Goal: Communication & Community: Answer question/provide support

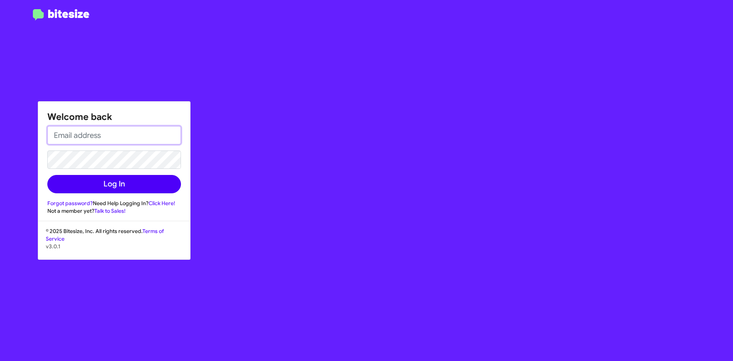
type input "[EMAIL_ADDRESS][DOMAIN_NAME]"
click at [120, 179] on button "Log In" at bounding box center [114, 184] width 134 height 18
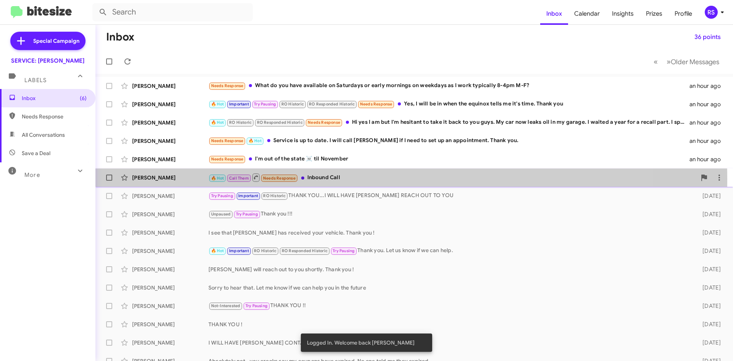
click at [157, 178] on div "[PERSON_NAME]" at bounding box center [170, 178] width 76 height 8
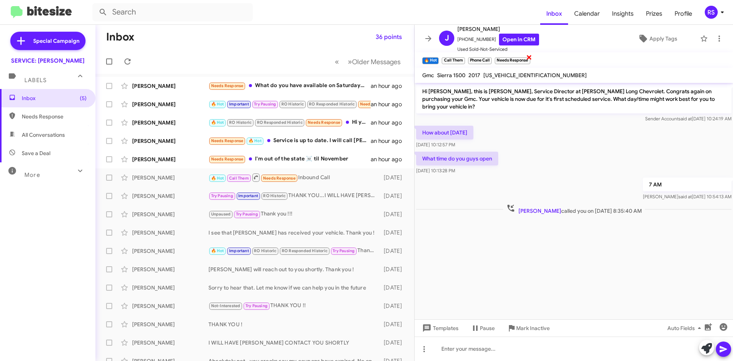
click at [531, 56] on span "×" at bounding box center [529, 56] width 6 height 9
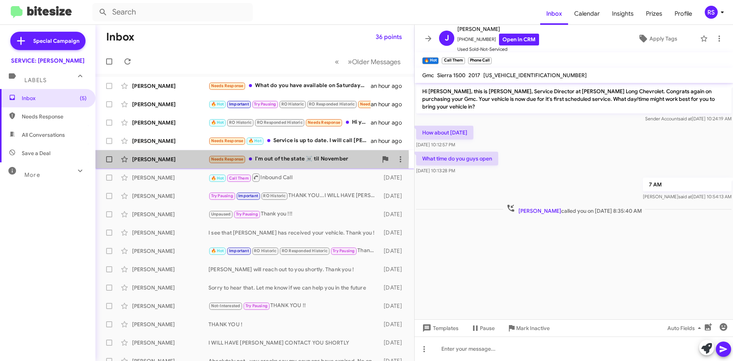
click at [162, 157] on div "[PERSON_NAME]" at bounding box center [170, 159] width 76 height 8
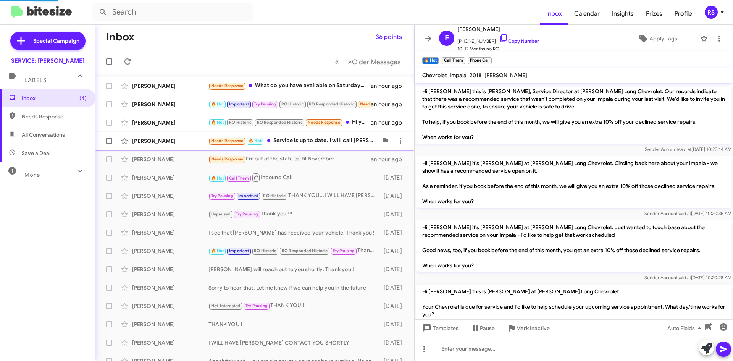
scroll to position [48, 0]
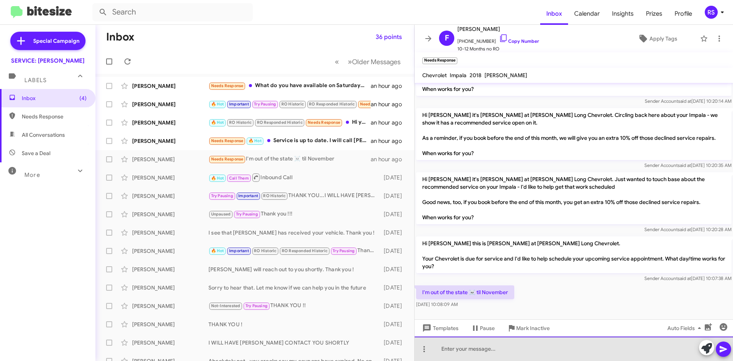
click at [458, 351] on div at bounding box center [574, 349] width 319 height 24
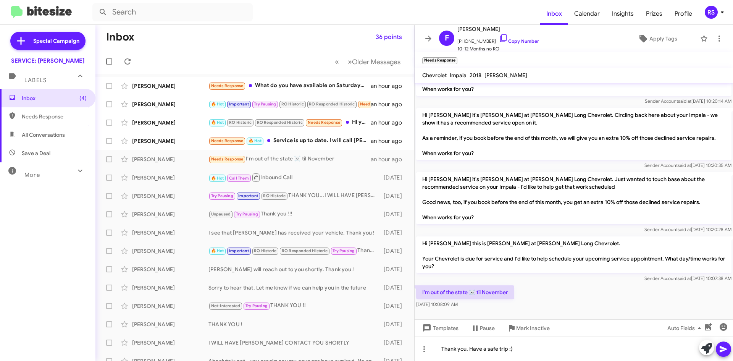
click at [727, 347] on icon at bounding box center [723, 349] width 9 height 9
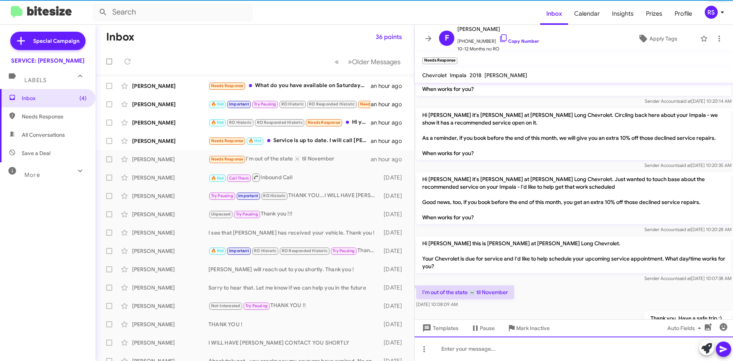
scroll to position [0, 0]
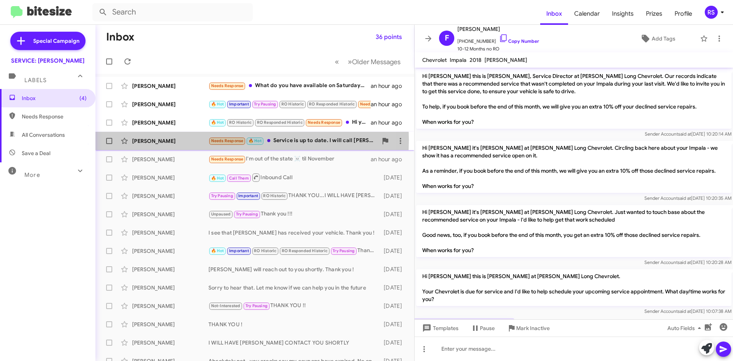
click at [160, 140] on div "[PERSON_NAME]" at bounding box center [170, 141] width 76 height 8
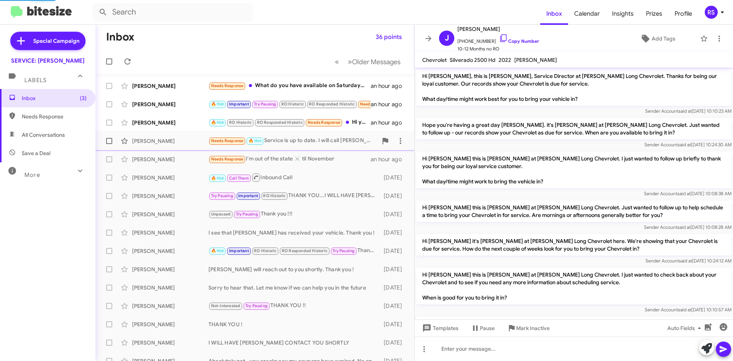
scroll to position [157, 0]
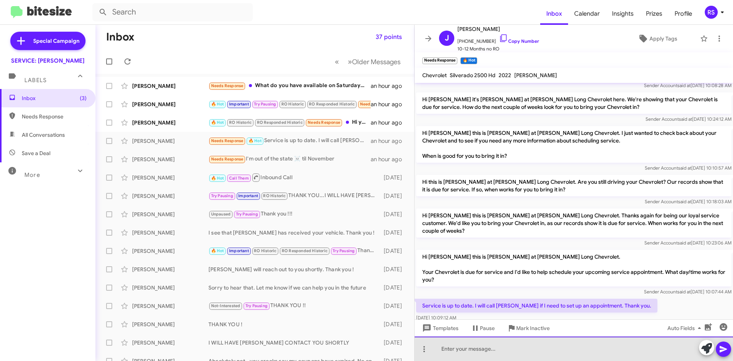
click at [485, 350] on div at bounding box center [574, 349] width 319 height 24
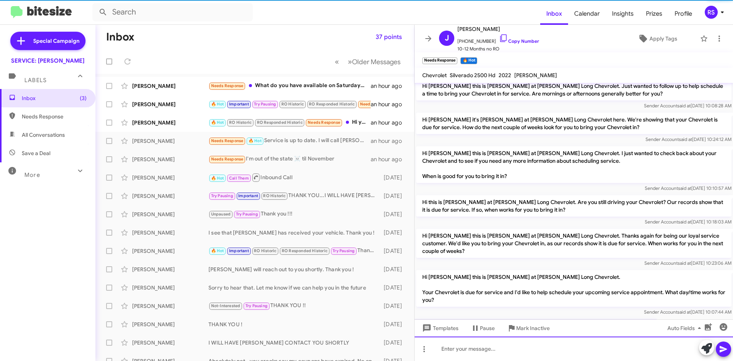
scroll to position [200, 0]
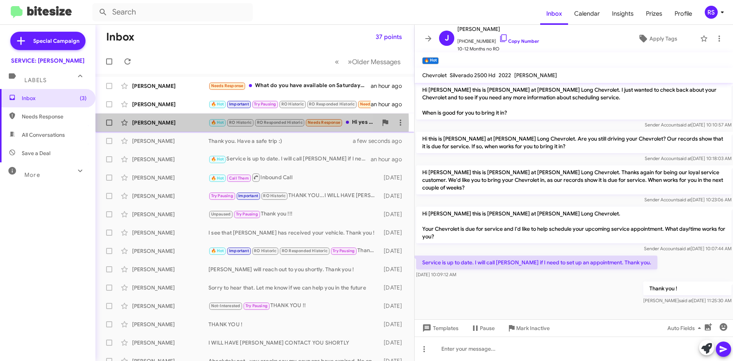
click at [148, 124] on div "[PERSON_NAME]" at bounding box center [170, 123] width 76 height 8
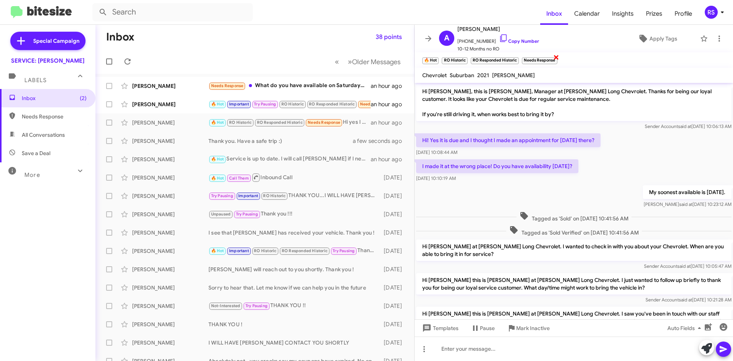
click at [558, 56] on span "×" at bounding box center [556, 56] width 6 height 9
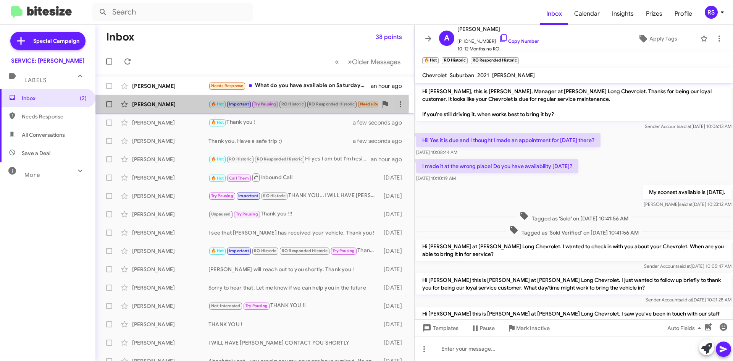
click at [159, 103] on div "[PERSON_NAME]" at bounding box center [170, 104] width 76 height 8
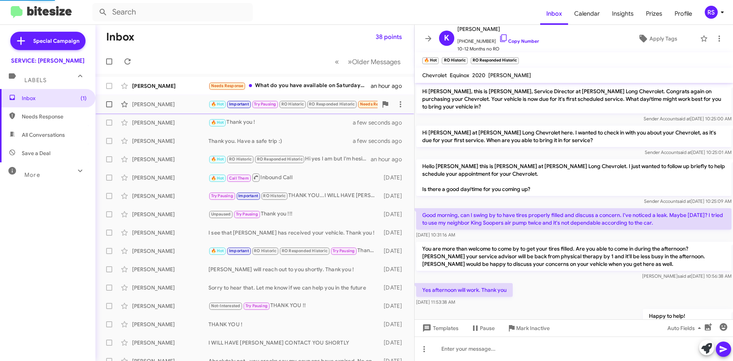
scroll to position [199, 0]
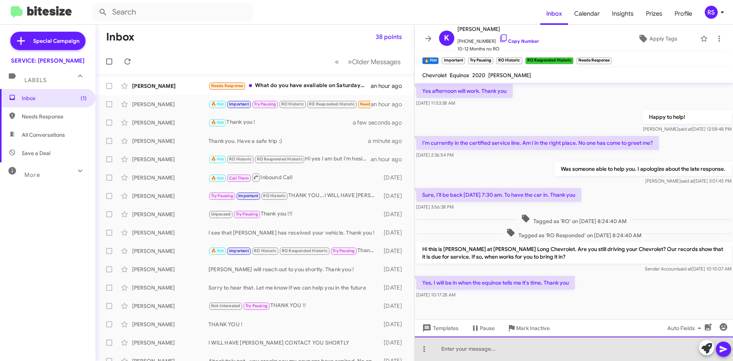
click at [452, 349] on div at bounding box center [574, 349] width 319 height 24
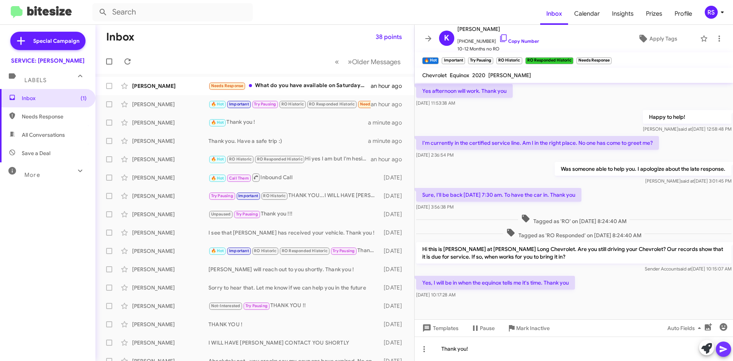
drag, startPoint x: 721, startPoint y: 349, endPoint x: 706, endPoint y: 335, distance: 20.6
click at [721, 349] on icon at bounding box center [723, 349] width 9 height 9
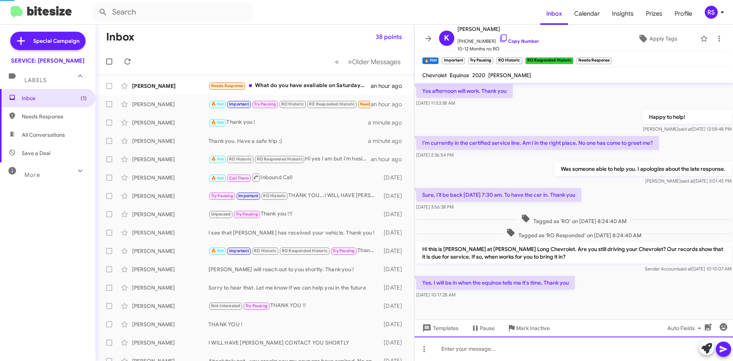
scroll to position [0, 0]
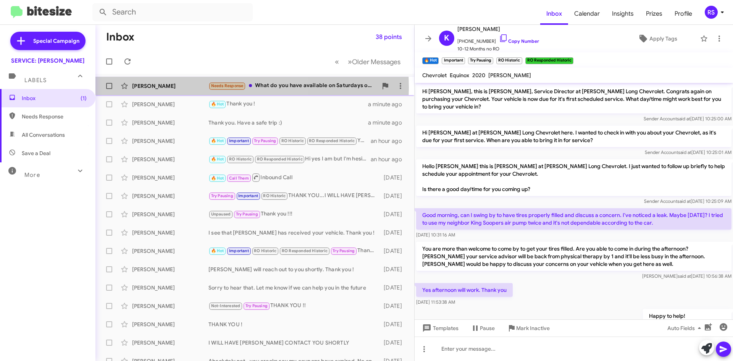
click at [164, 87] on div "[PERSON_NAME]" at bounding box center [170, 86] width 76 height 8
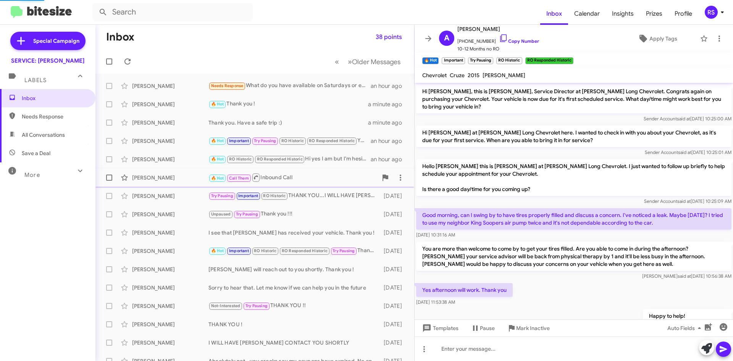
scroll to position [122, 0]
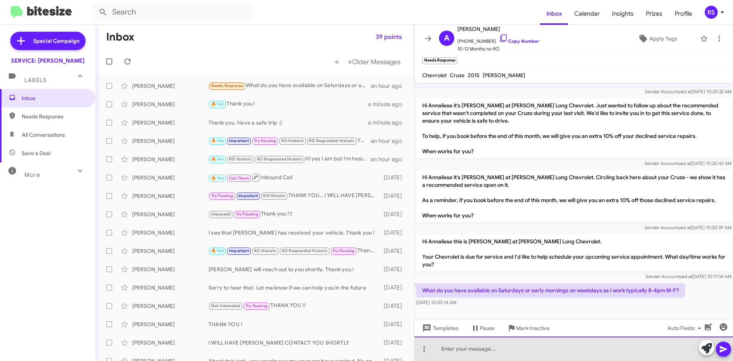
click at [490, 353] on div at bounding box center [574, 349] width 319 height 24
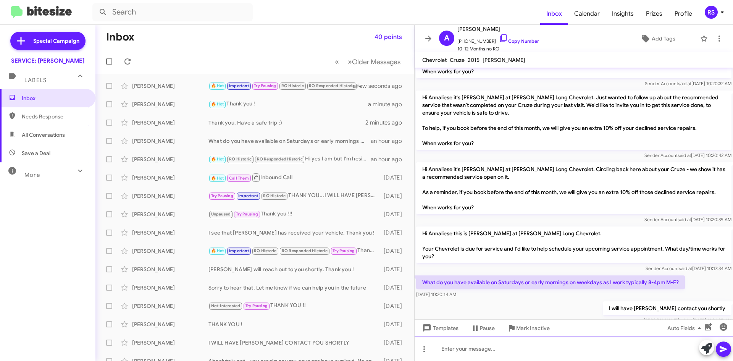
scroll to position [134, 0]
